Goal: Transaction & Acquisition: Book appointment/travel/reservation

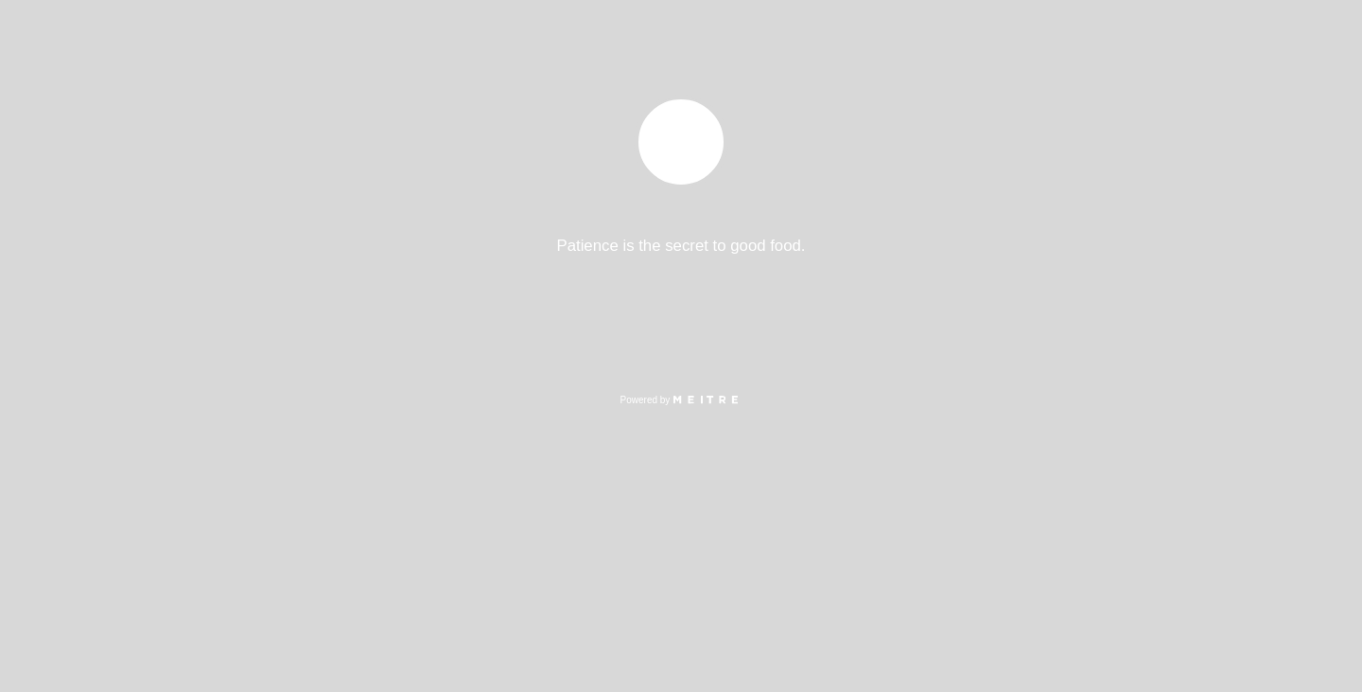
select select "pt"
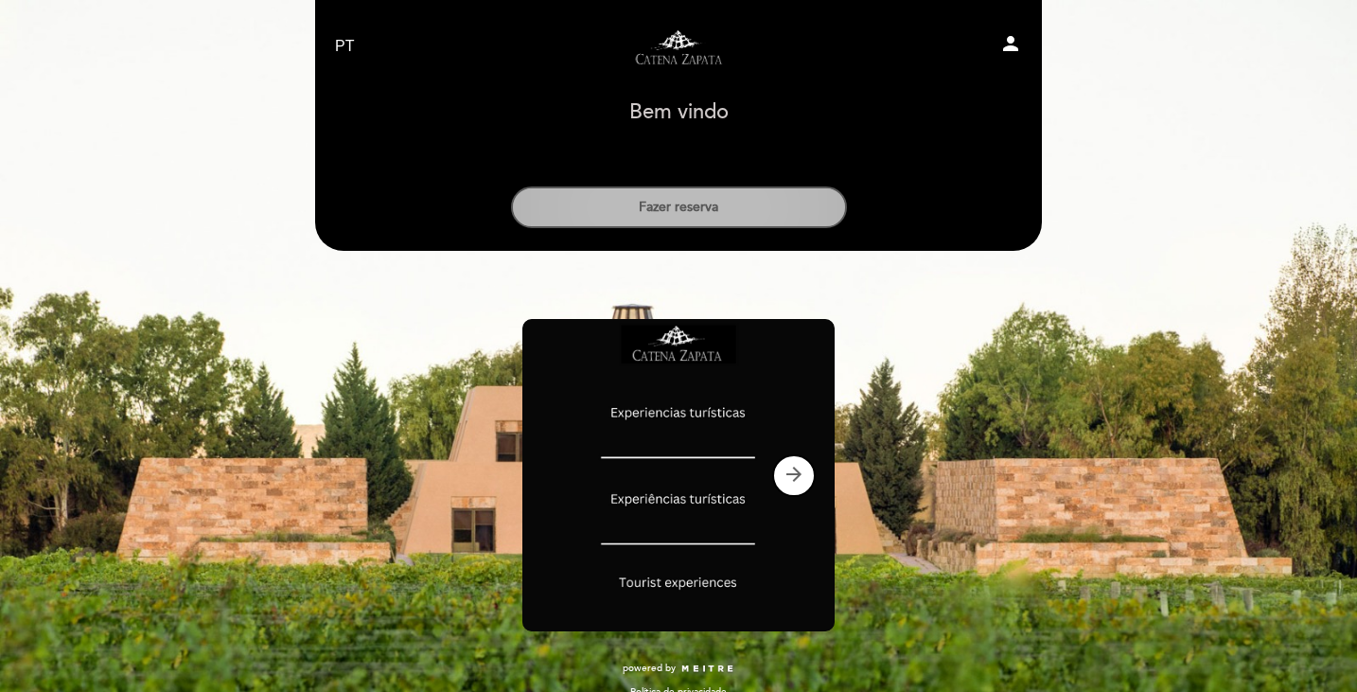
click at [729, 211] on button "Fazer reserva" at bounding box center [679, 207] width 336 height 42
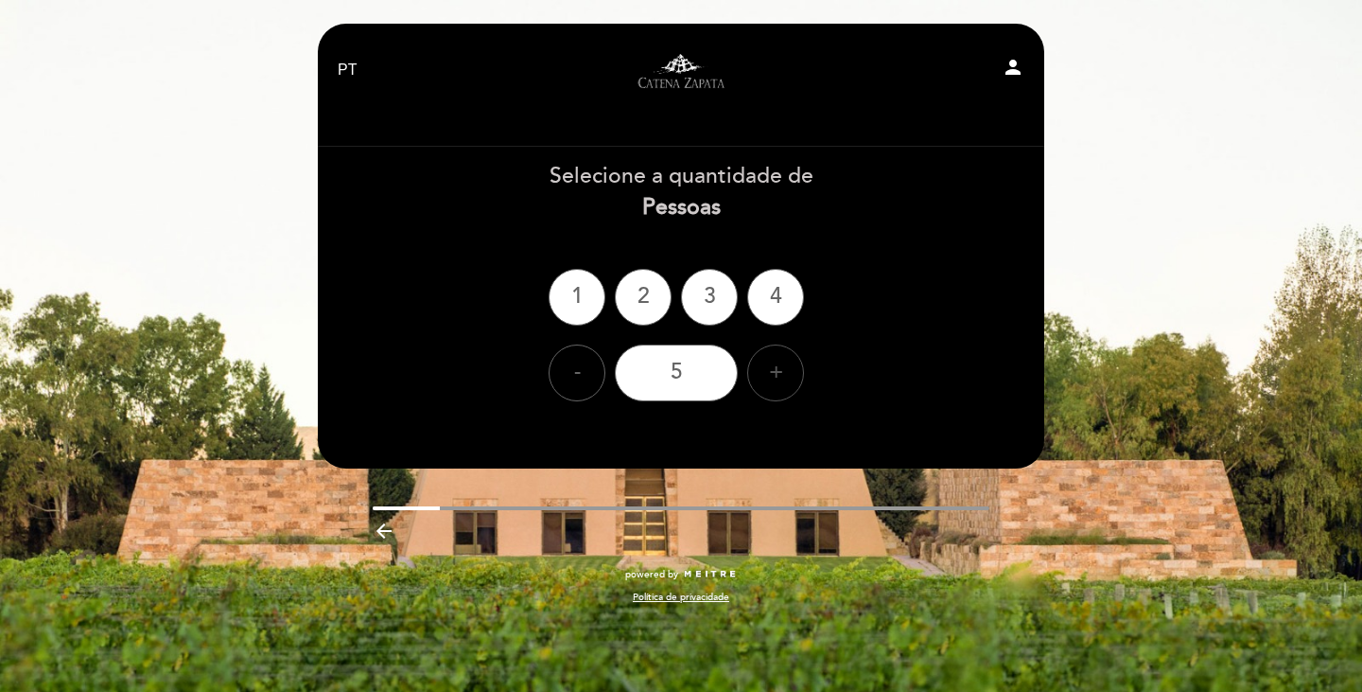
click at [785, 363] on div "+" at bounding box center [775, 372] width 57 height 57
click at [786, 363] on div "+" at bounding box center [775, 372] width 57 height 57
click at [675, 369] on div "8" at bounding box center [676, 372] width 123 height 57
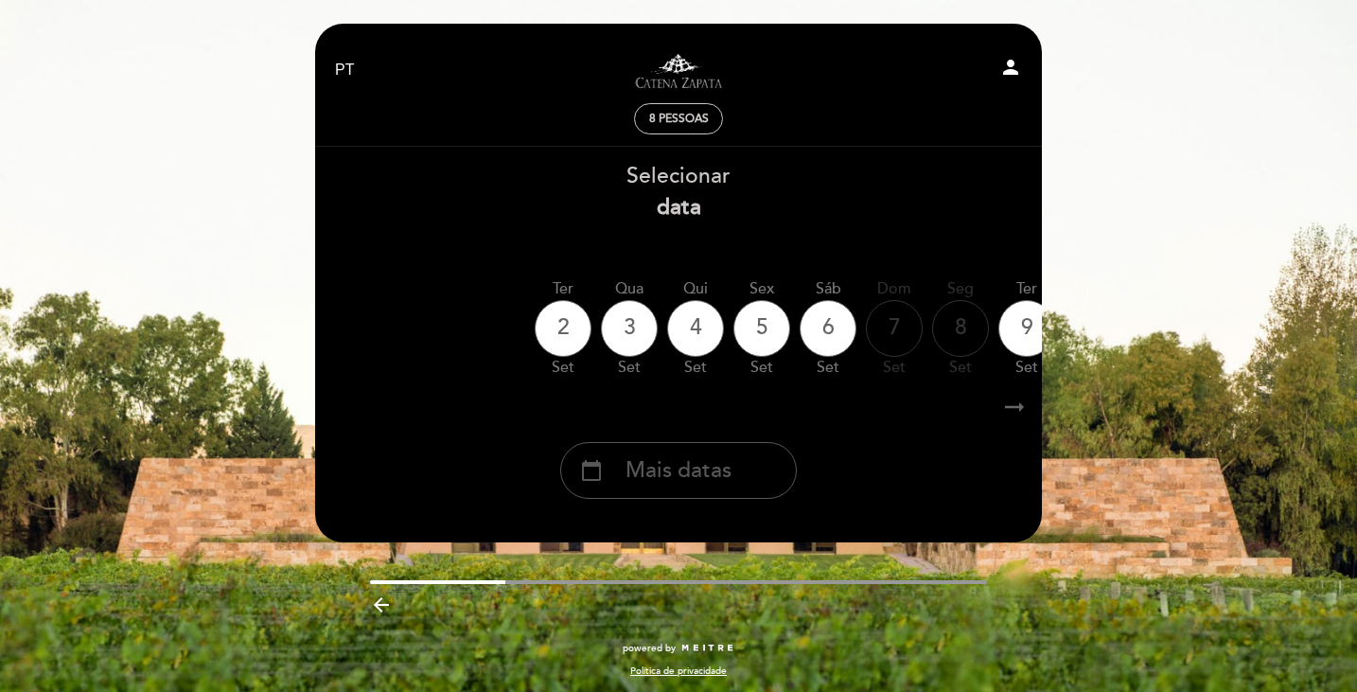
click at [730, 464] on span "Mais datas" at bounding box center [678, 470] width 106 height 31
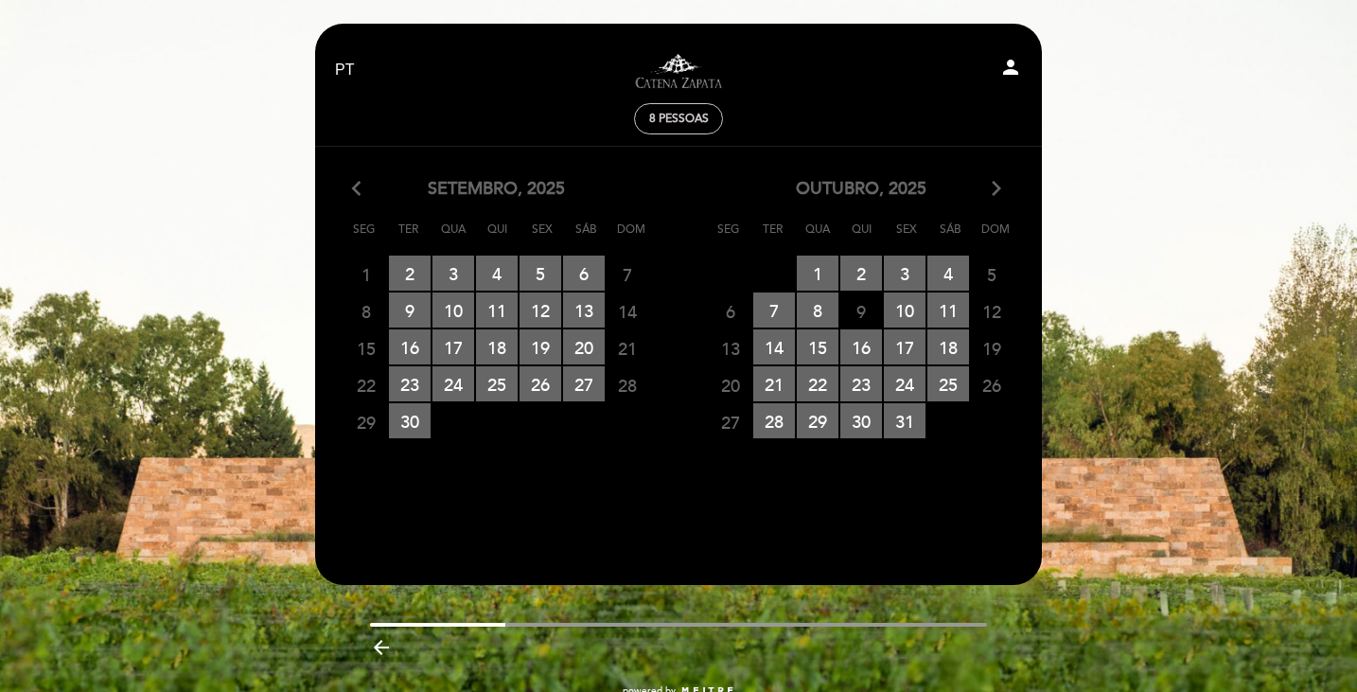
click at [1005, 188] on div "outubro, 2025 arrow_forward_ios" at bounding box center [860, 189] width 364 height 25
click at [997, 186] on icon "arrow_forward_ios" at bounding box center [996, 189] width 17 height 25
